Goal: Check status: Check status

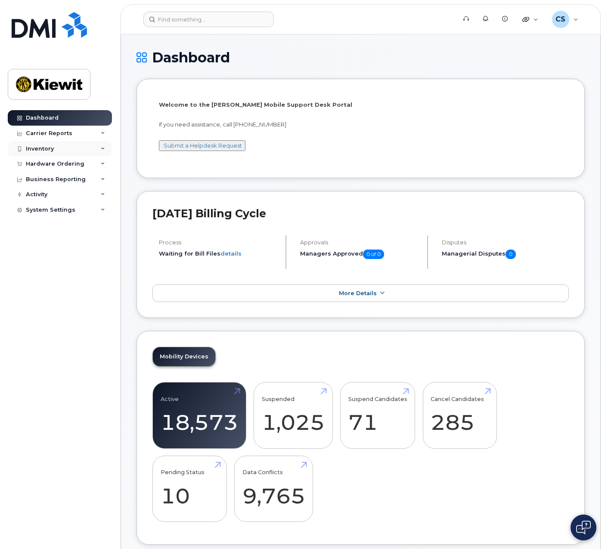
drag, startPoint x: 0, startPoint y: 0, endPoint x: 55, endPoint y: 146, distance: 156.3
click at [55, 146] on div "Inventory" at bounding box center [60, 148] width 104 height 15
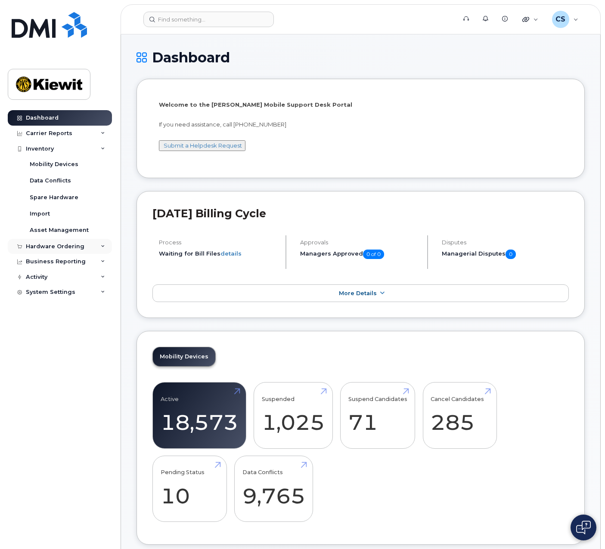
drag, startPoint x: 79, startPoint y: 241, endPoint x: 83, endPoint y: 244, distance: 5.0
click at [81, 242] on div "Hardware Ordering" at bounding box center [60, 246] width 104 height 15
click at [74, 272] on link "Orders" at bounding box center [67, 278] width 89 height 16
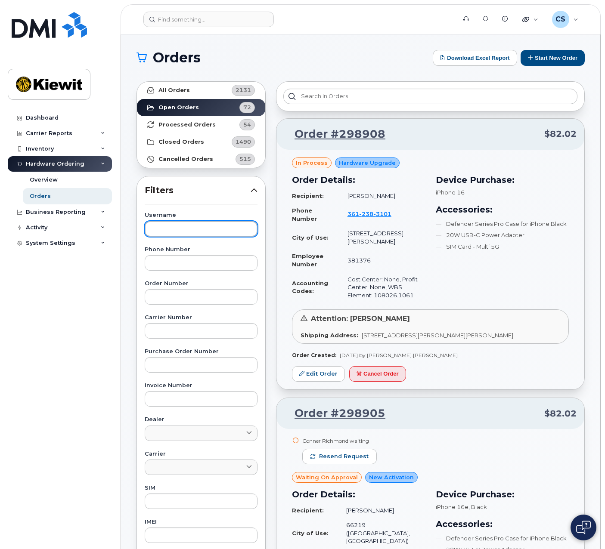
click at [194, 235] on input "text" at bounding box center [201, 228] width 113 height 15
type input "[PERSON_NAME]"
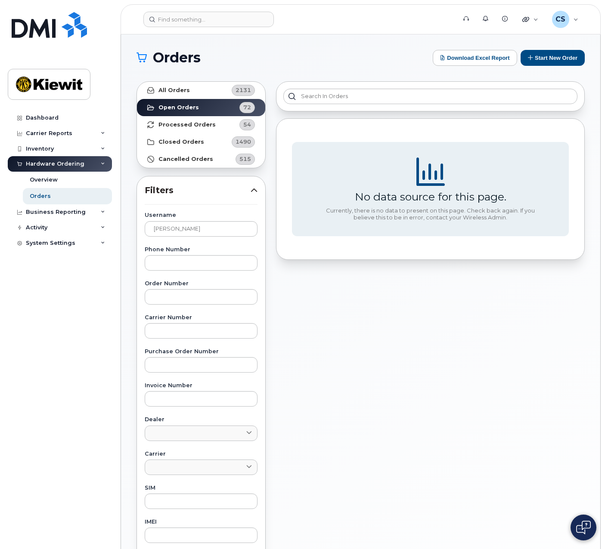
click at [521, 380] on div "No data source for this page. Currently, there is no data to present on this pa…" at bounding box center [430, 378] width 319 height 605
click at [455, 426] on div "No data source for this page. Currently, there is no data to present on this pa…" at bounding box center [430, 378] width 319 height 605
click at [182, 85] on link "All Orders 2131" at bounding box center [201, 90] width 128 height 17
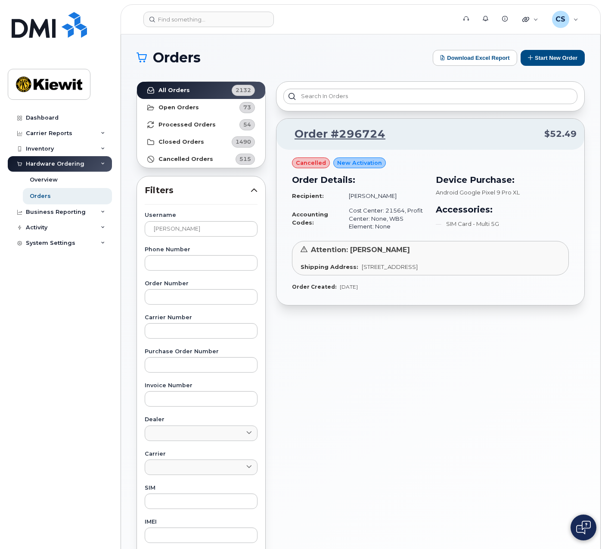
drag, startPoint x: 361, startPoint y: 423, endPoint x: 379, endPoint y: 420, distance: 18.3
click at [361, 423] on div "Order #296724 $52.49 cancelled New Activation Order Details: Recipient: [PERSON…" at bounding box center [430, 378] width 319 height 605
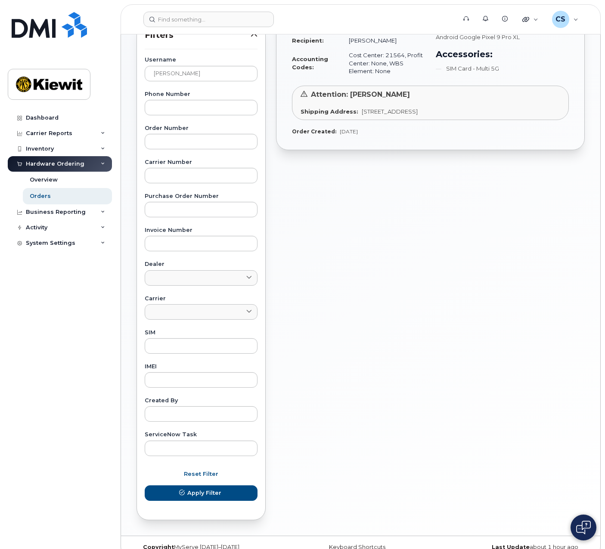
scroll to position [170, 0]
